Goal: Transaction & Acquisition: Purchase product/service

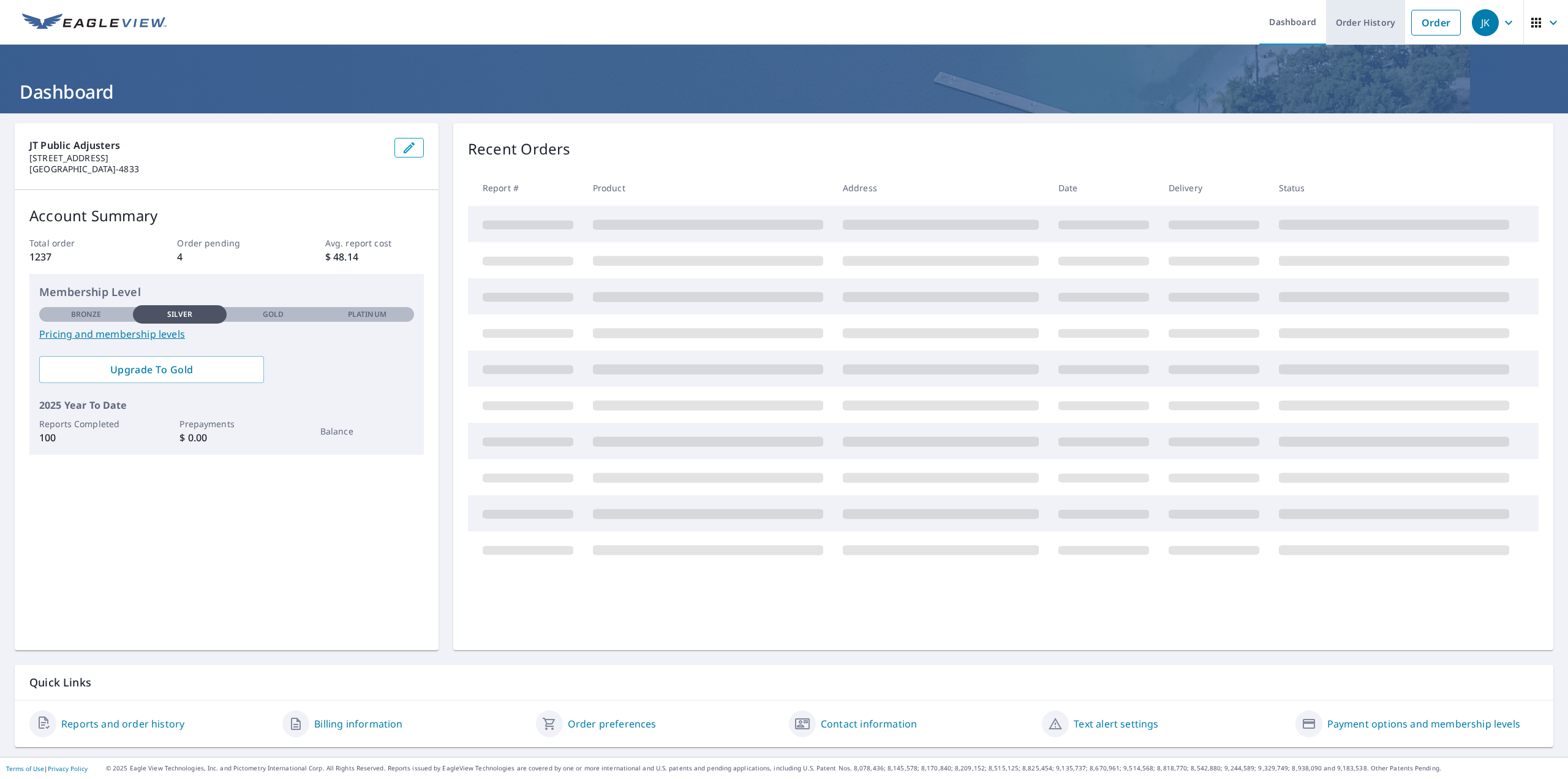
click at [1360, 21] on link "Order History" at bounding box center [1365, 22] width 79 height 45
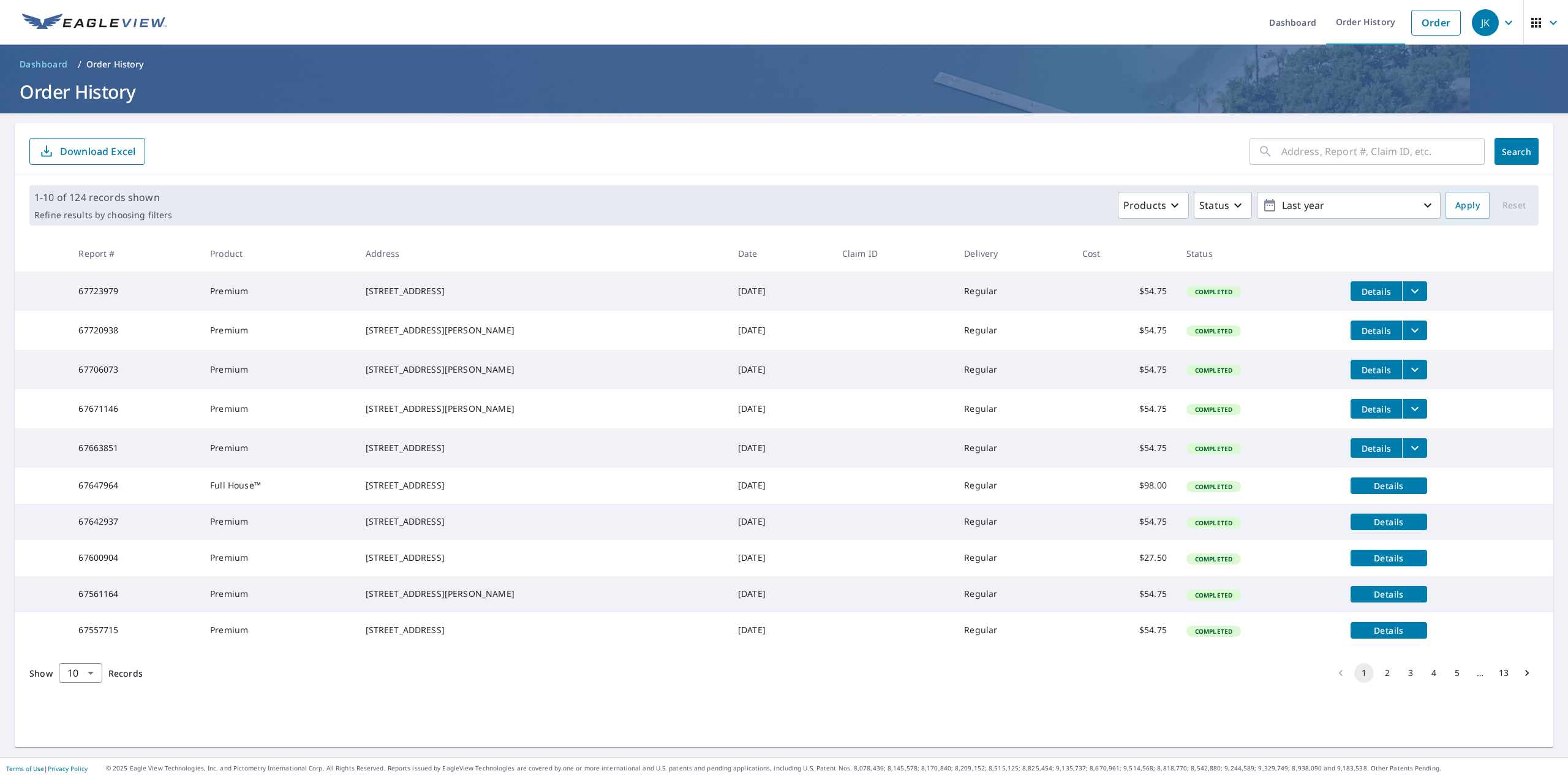
click at [1322, 153] on input "text" at bounding box center [1383, 151] width 203 height 35
type input "1033 shambliss"
click button "Search" at bounding box center [1516, 151] width 44 height 27
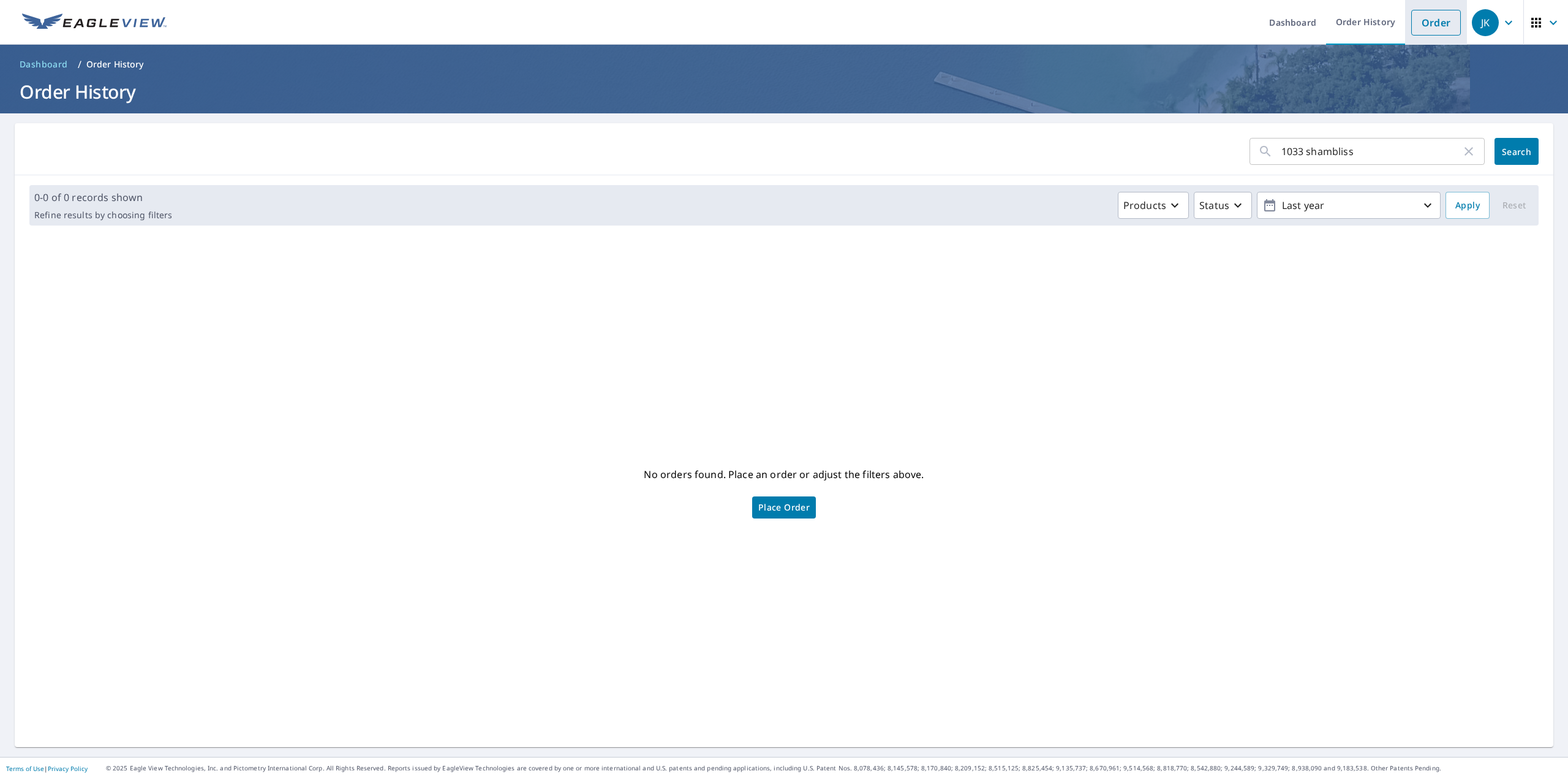
click at [1426, 21] on link "Order" at bounding box center [1436, 22] width 49 height 26
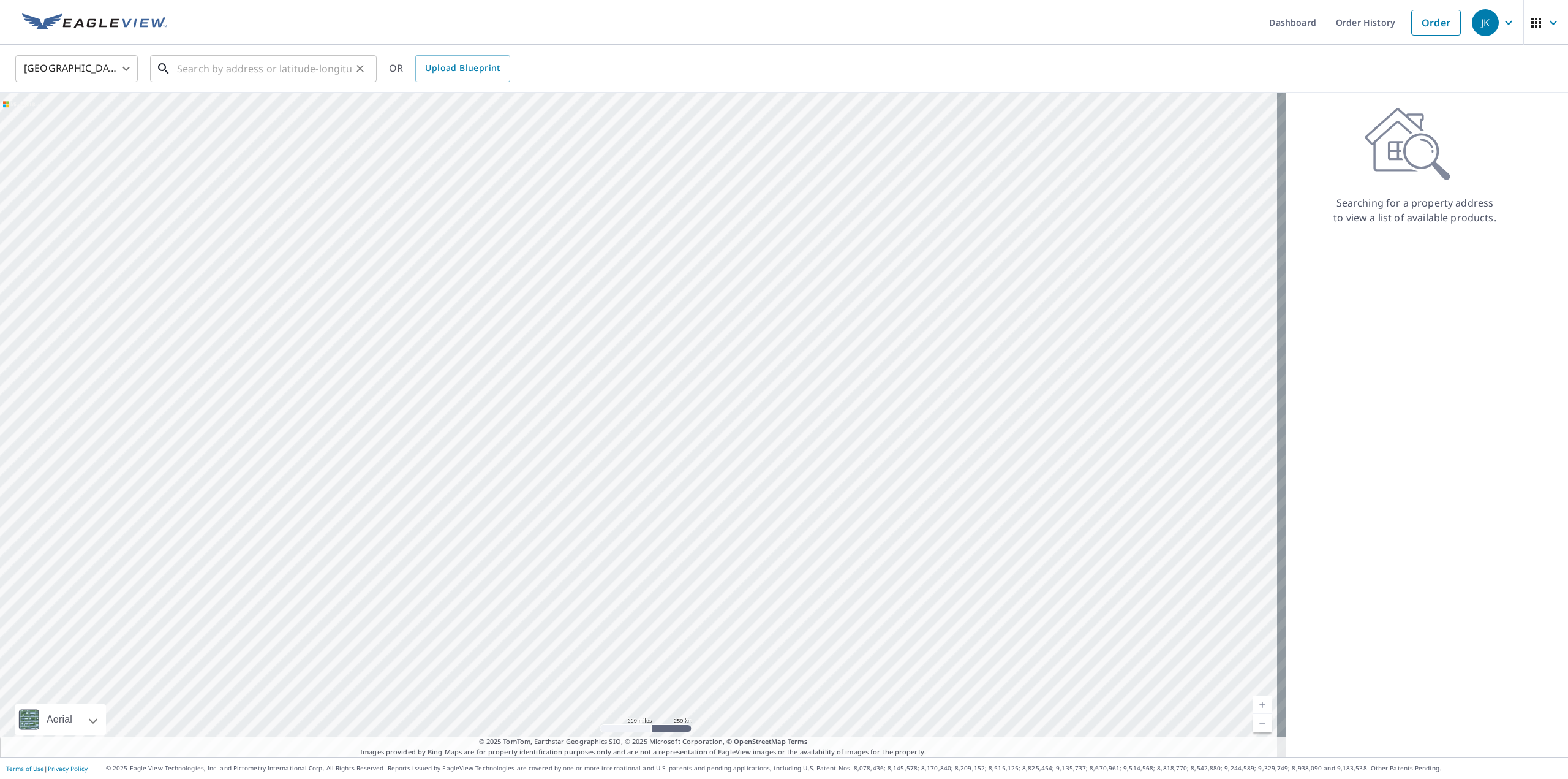
click at [264, 66] on input "text" at bounding box center [264, 68] width 175 height 35
type input "[STREET_ADDRESS]"
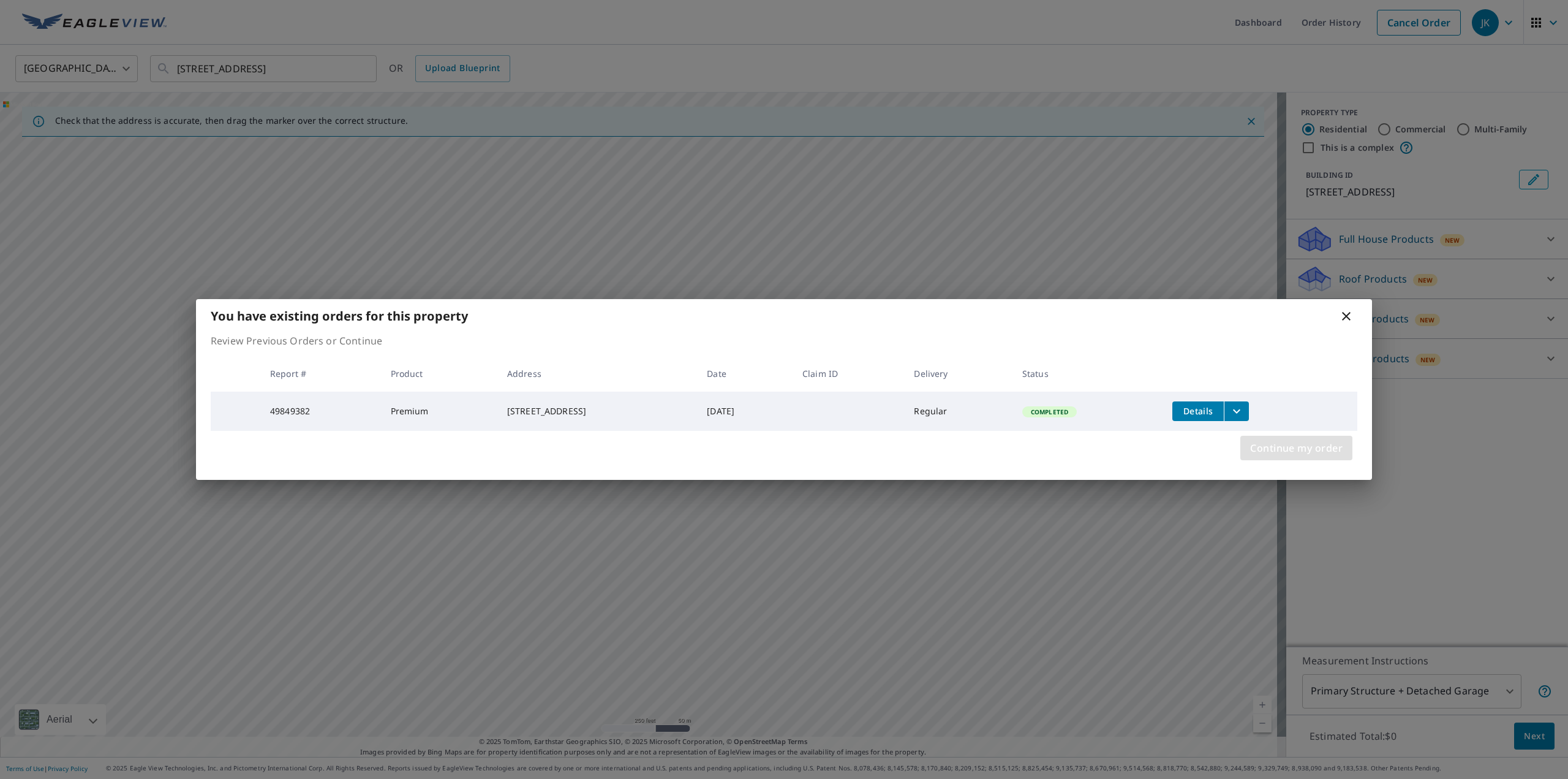
click at [1293, 449] on span "Continue my order" at bounding box center [1296, 447] width 92 height 17
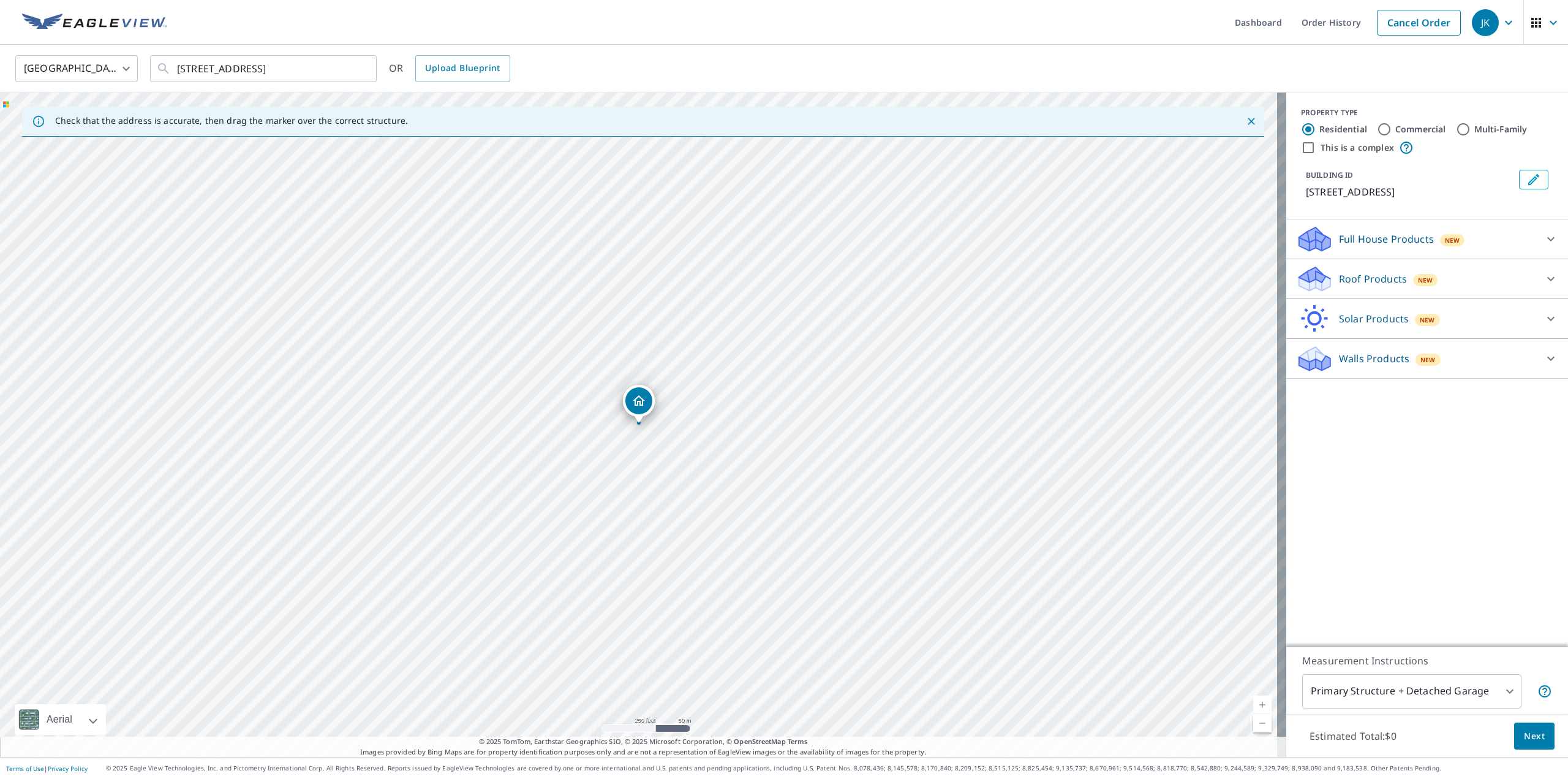
click at [1395, 277] on p "Roof Products" at bounding box center [1373, 279] width 68 height 15
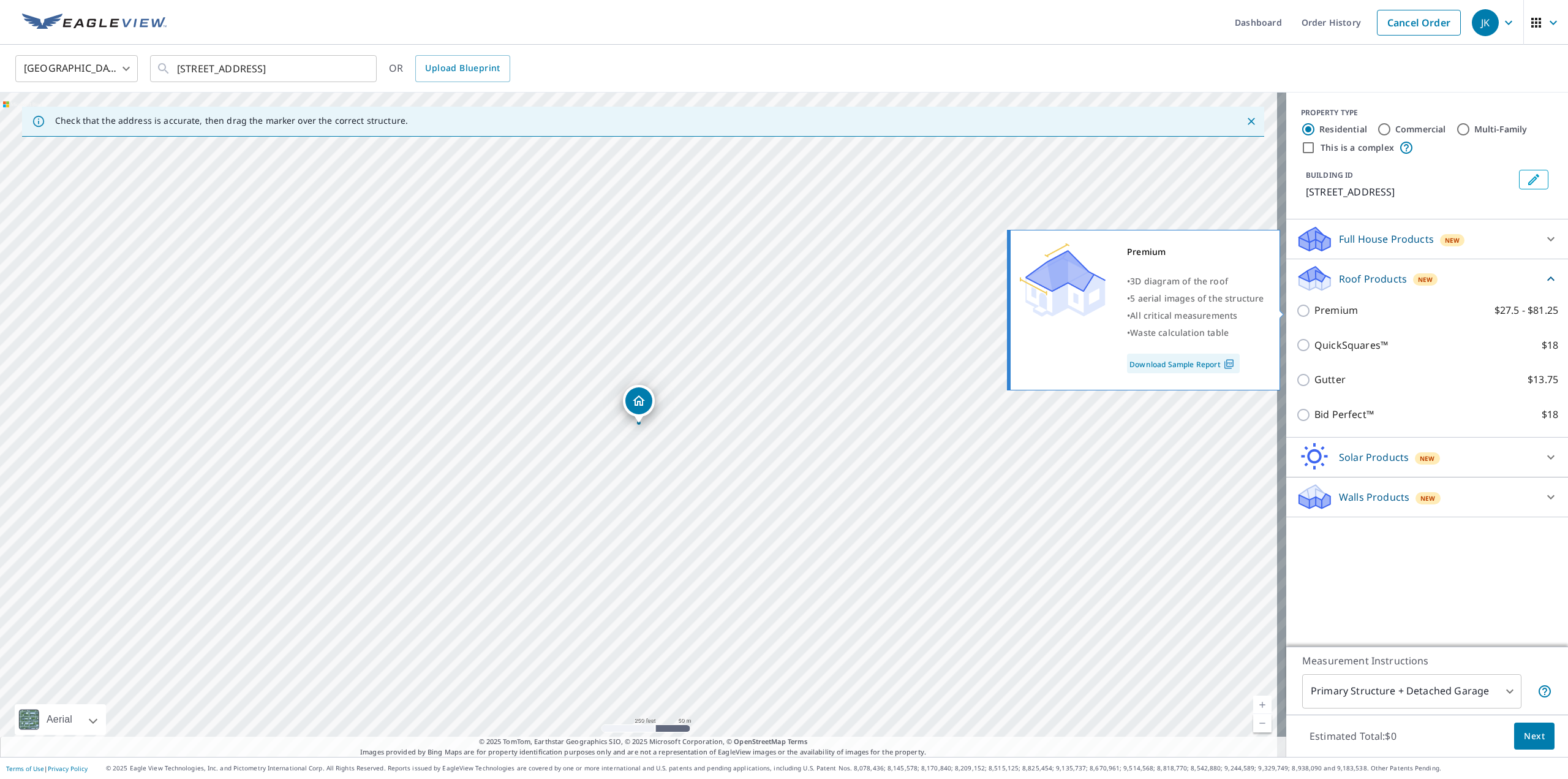
click at [1325, 311] on p "Premium" at bounding box center [1336, 310] width 43 height 16
click at [1314, 311] on input "Premium $27.5 - $81.25" at bounding box center [1305, 311] width 18 height 15
checkbox input "true"
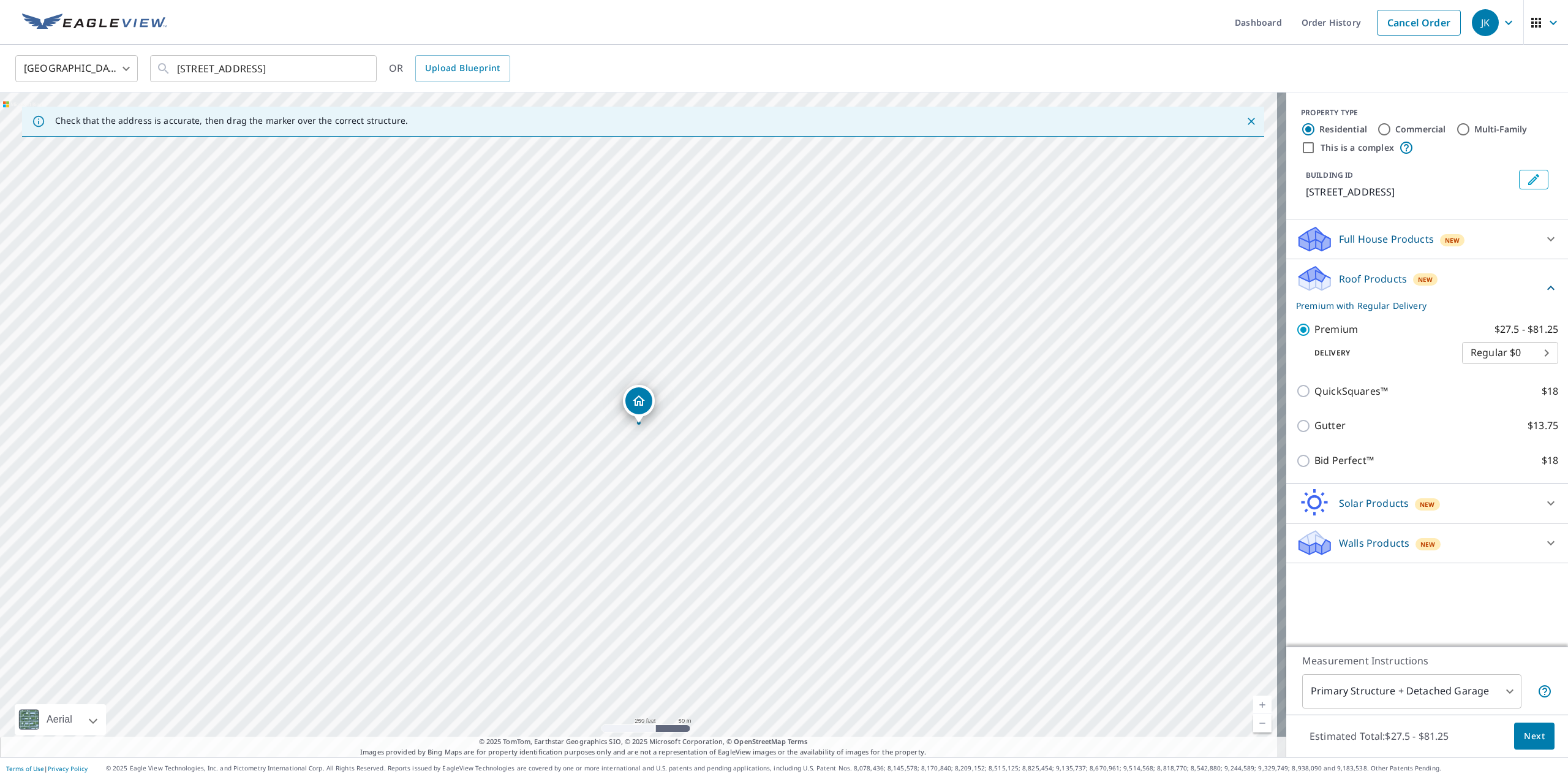
click at [1524, 729] on span "Next" at bounding box center [1534, 736] width 21 height 16
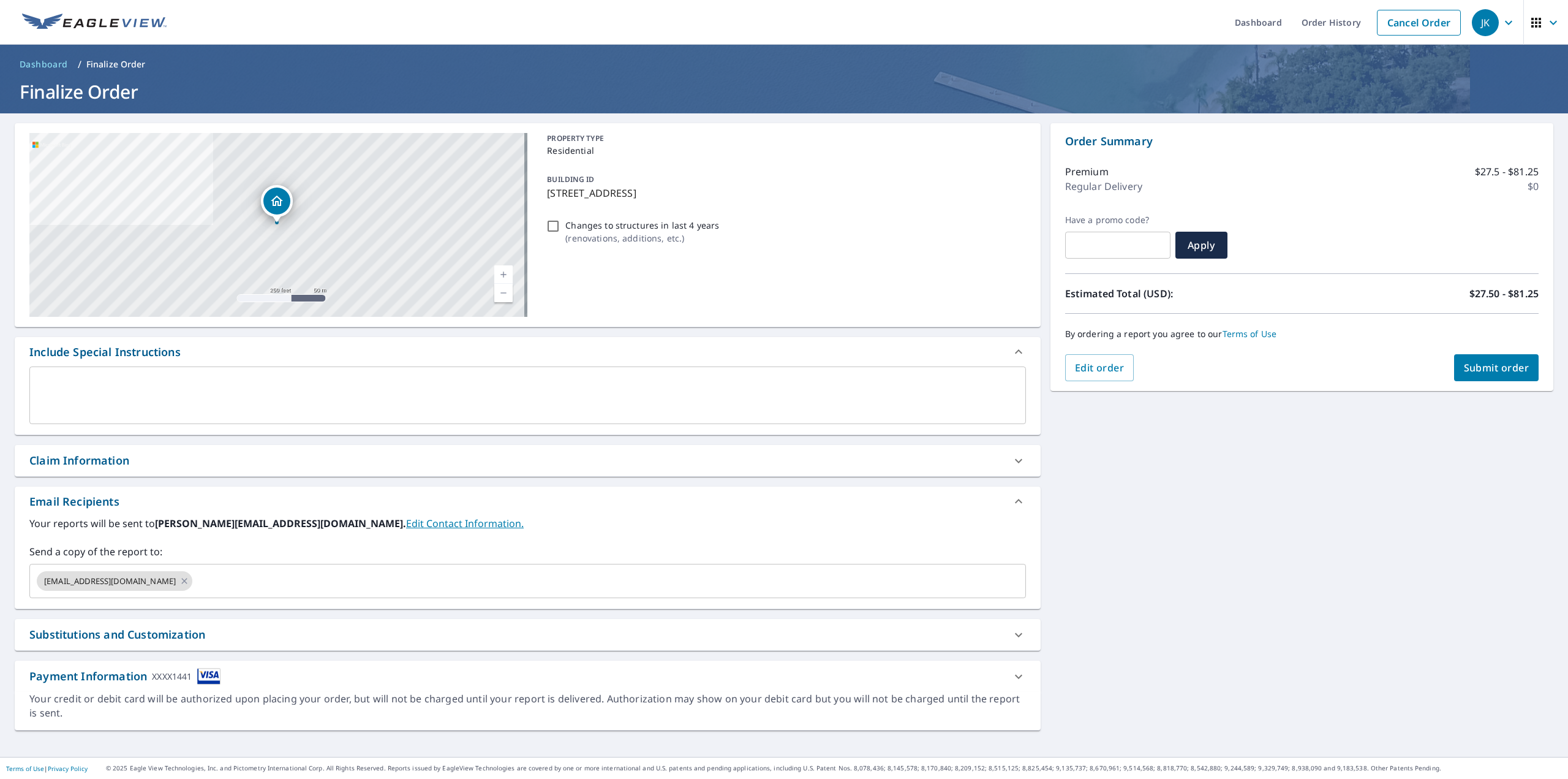
click at [1493, 369] on span "Submit order" at bounding box center [1497, 367] width 66 height 14
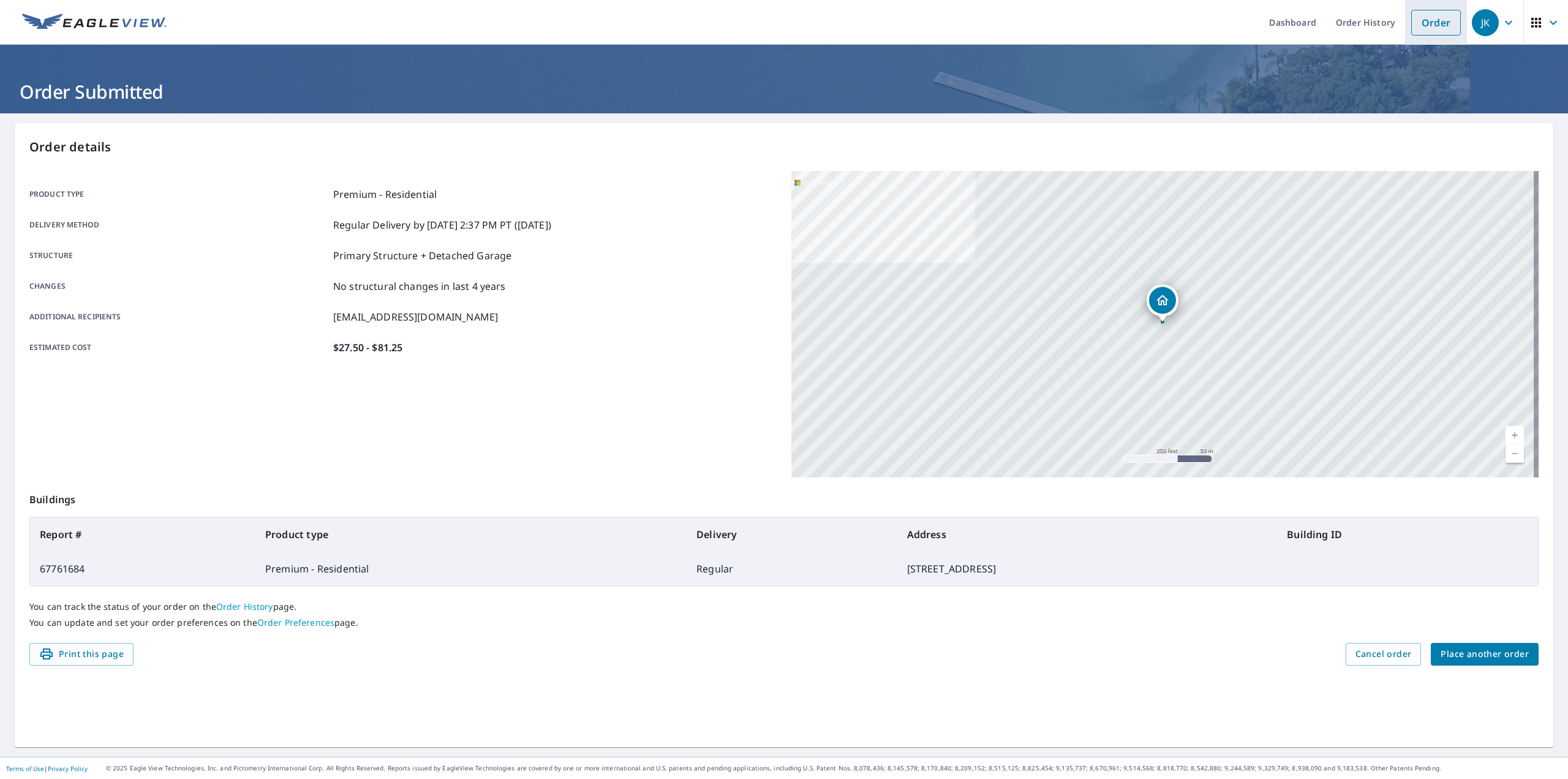
click at [1428, 21] on link "Order" at bounding box center [1436, 22] width 49 height 26
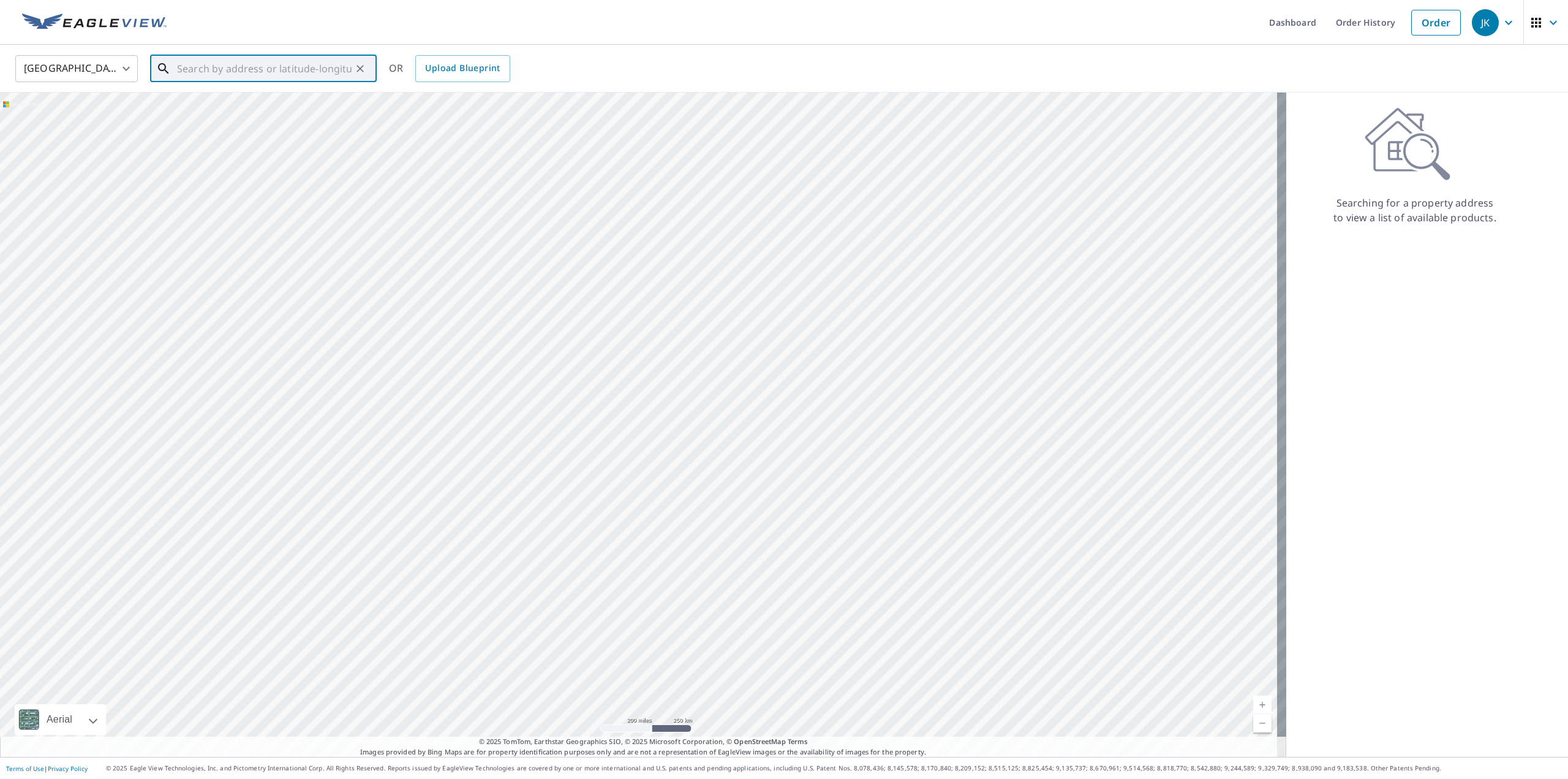
click at [308, 64] on input "text" at bounding box center [264, 68] width 175 height 35
type input "[STREET_ADDRESS]"
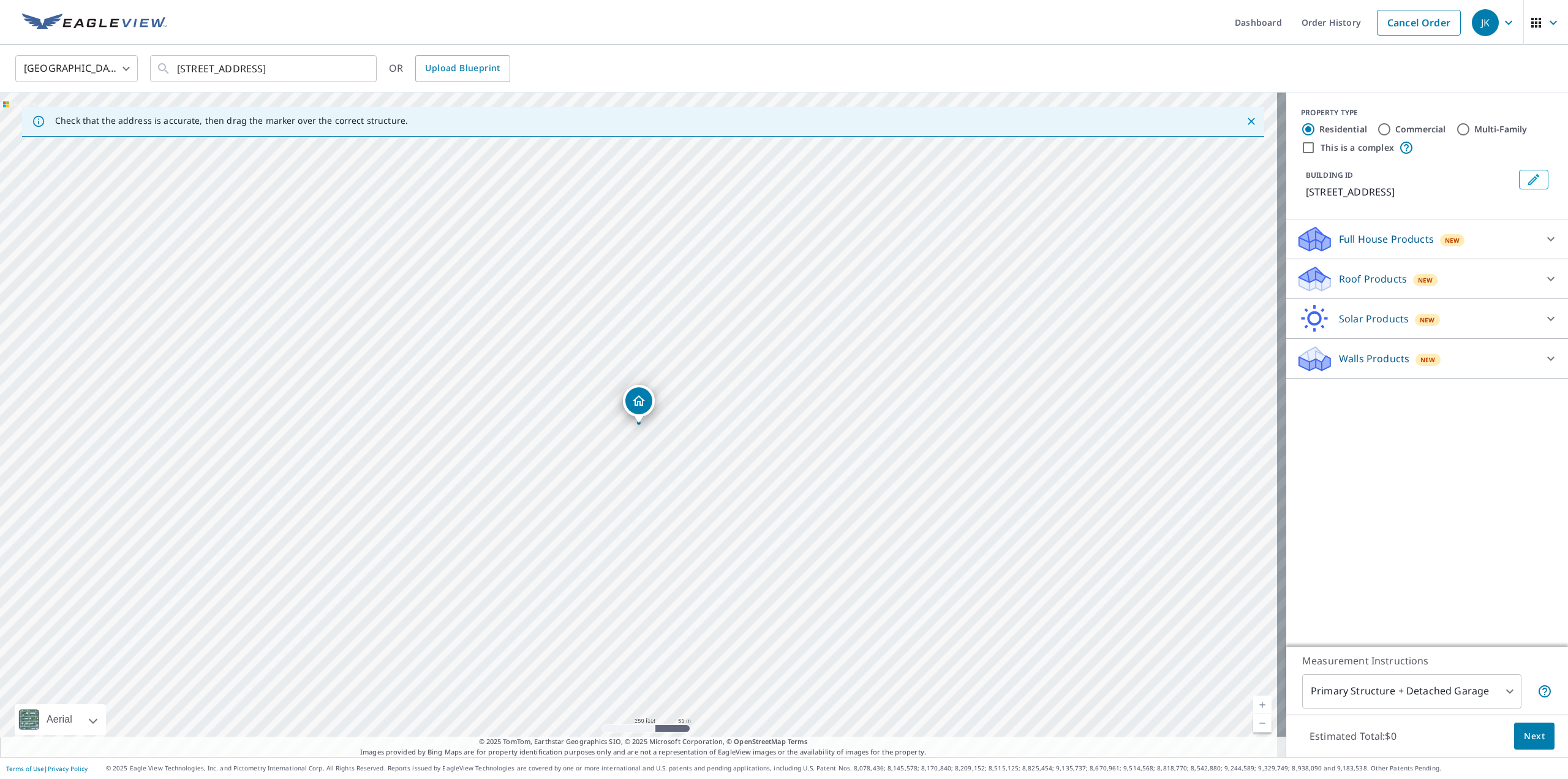
click at [1384, 271] on p "Roof Products" at bounding box center [1373, 279] width 68 height 15
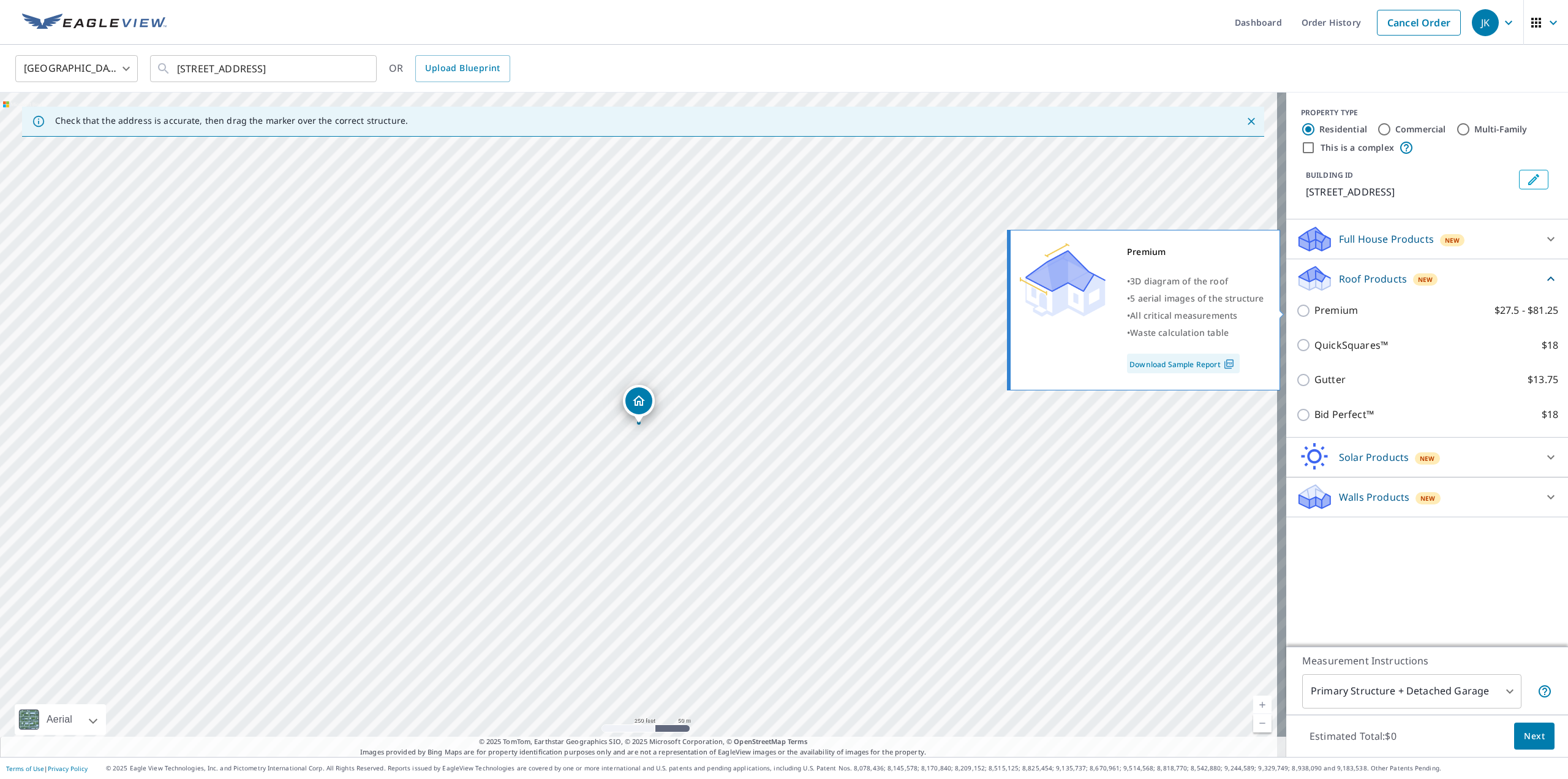
click at [1314, 307] on p "Premium" at bounding box center [1336, 310] width 43 height 16
click at [1314, 307] on input "Premium $27.5 - $81.25" at bounding box center [1305, 311] width 18 height 15
checkbox input "true"
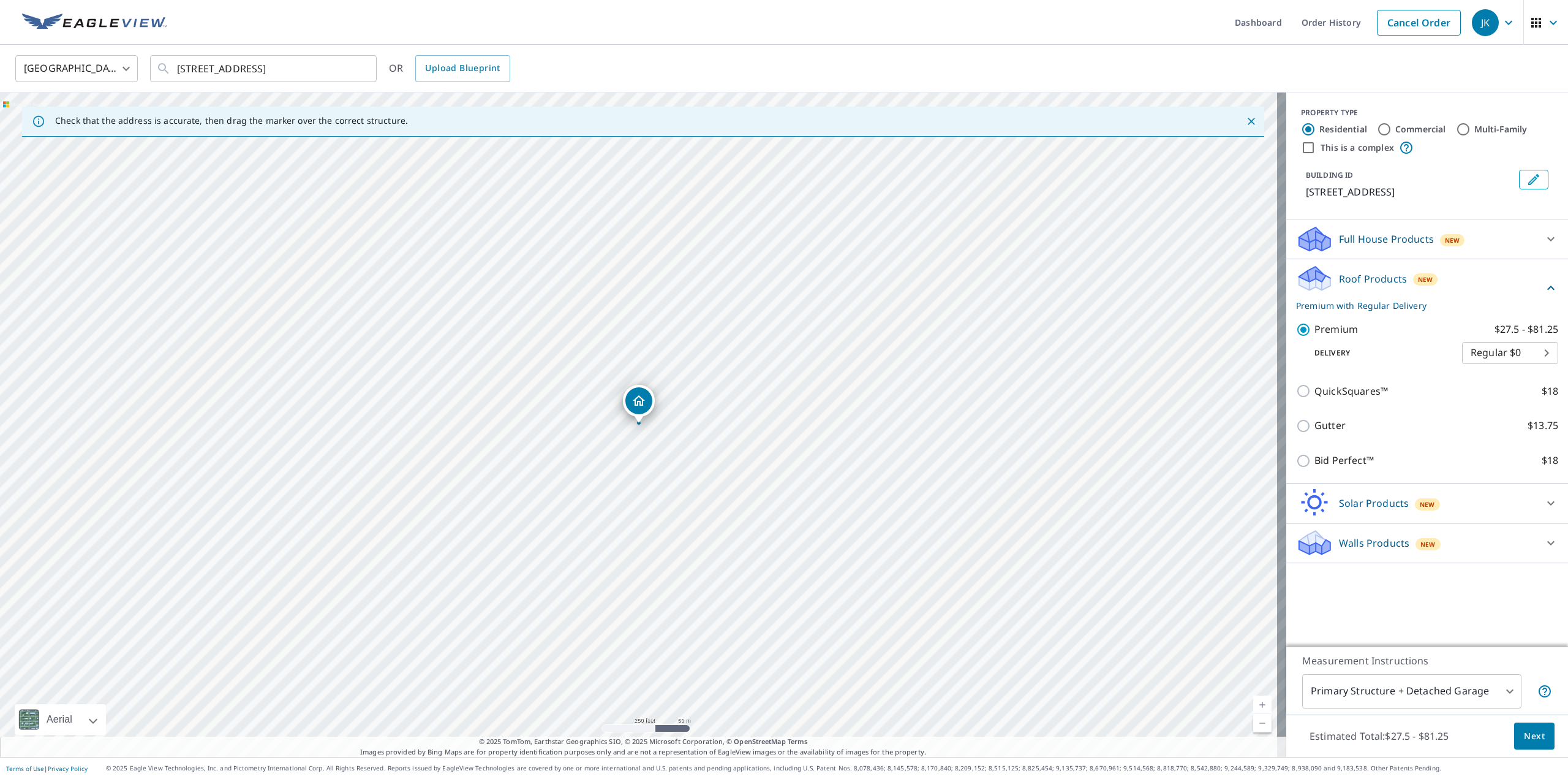
click at [1534, 740] on span "Next" at bounding box center [1534, 736] width 21 height 16
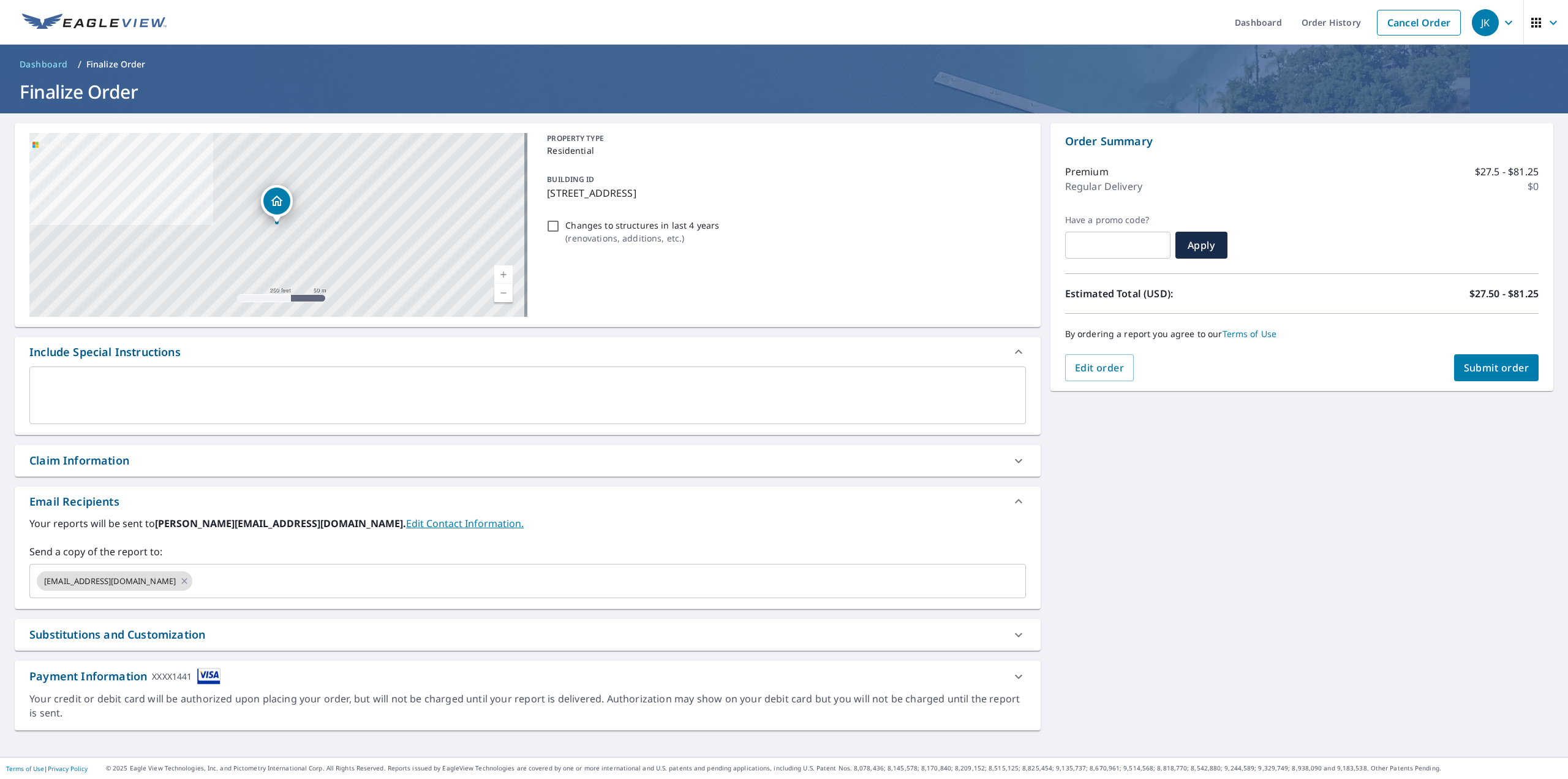
click at [1487, 369] on span "Submit order" at bounding box center [1497, 367] width 66 height 14
